Goal: Task Accomplishment & Management: Manage account settings

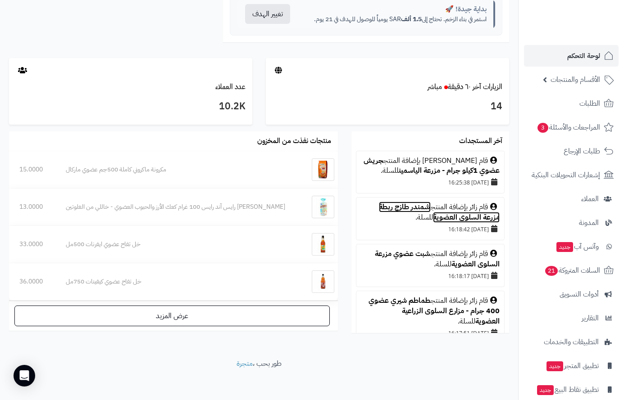
click at [417, 208] on link "شمندر طازج ربطة مزرعة السلوى العضوية" at bounding box center [439, 212] width 121 height 21
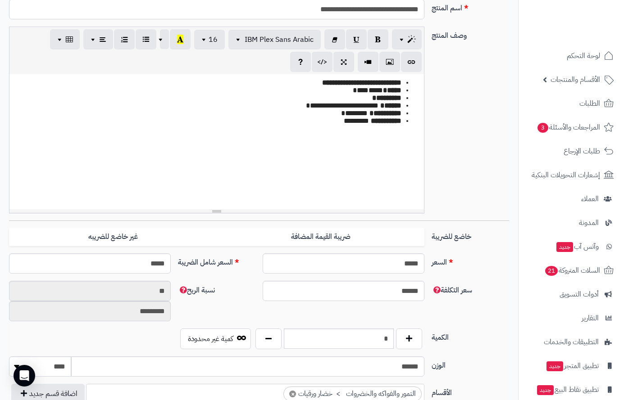
scroll to position [401, 0]
click at [388, 334] on input "*" at bounding box center [339, 339] width 110 height 20
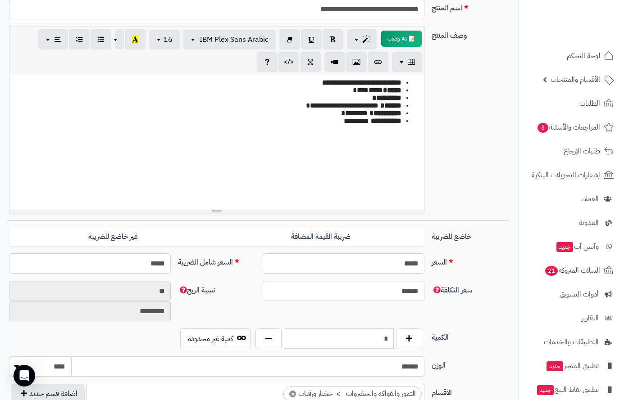
type input "*"
click at [488, 178] on div "**********" at bounding box center [258, 124] width 507 height 194
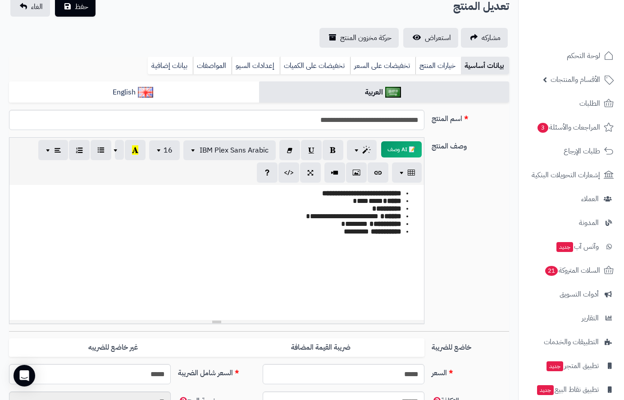
scroll to position [0, 0]
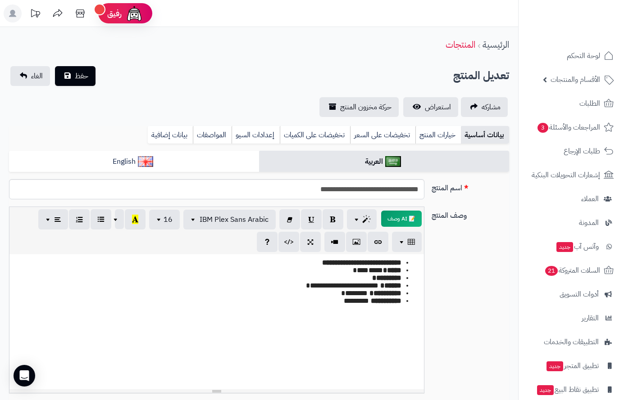
click at [162, 128] on link "بيانات إضافية" at bounding box center [170, 135] width 45 height 18
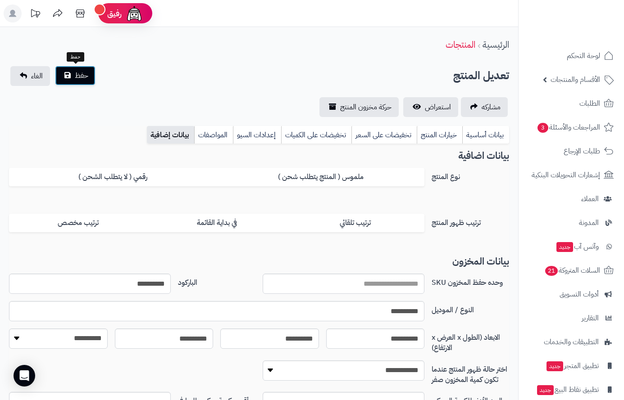
click at [84, 85] on button "حفظ" at bounding box center [75, 76] width 41 height 20
